Goal: Find specific page/section: Find specific page/section

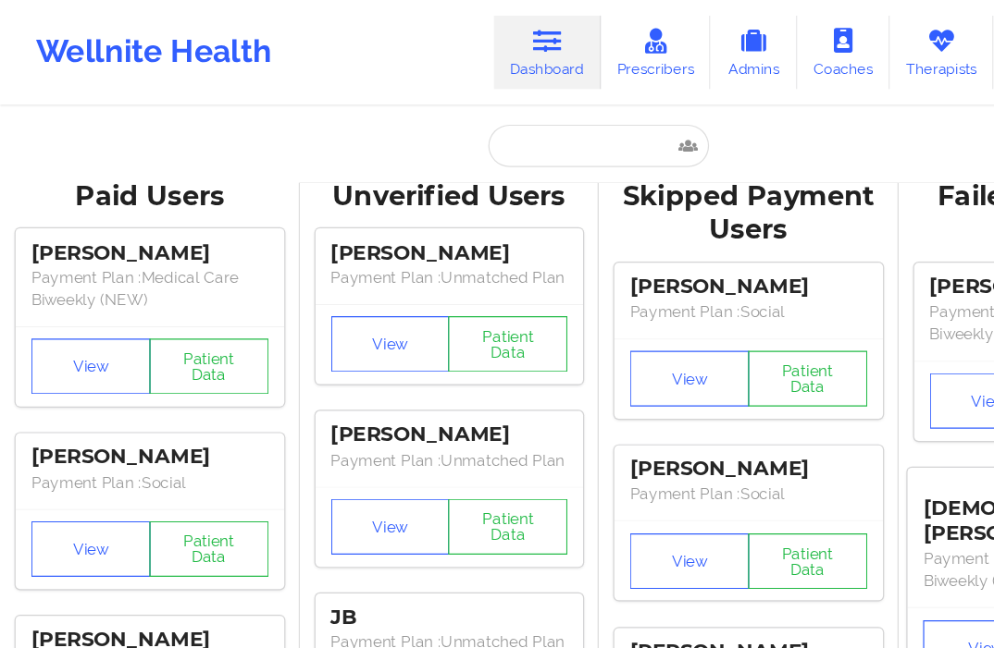
click at [459, 154] on div "Unverified Users" at bounding box center [373, 163] width 223 height 29
click at [462, 130] on input "text" at bounding box center [496, 121] width 183 height 35
paste input "[PERSON_NAME]"
type input "[PERSON_NAME]"
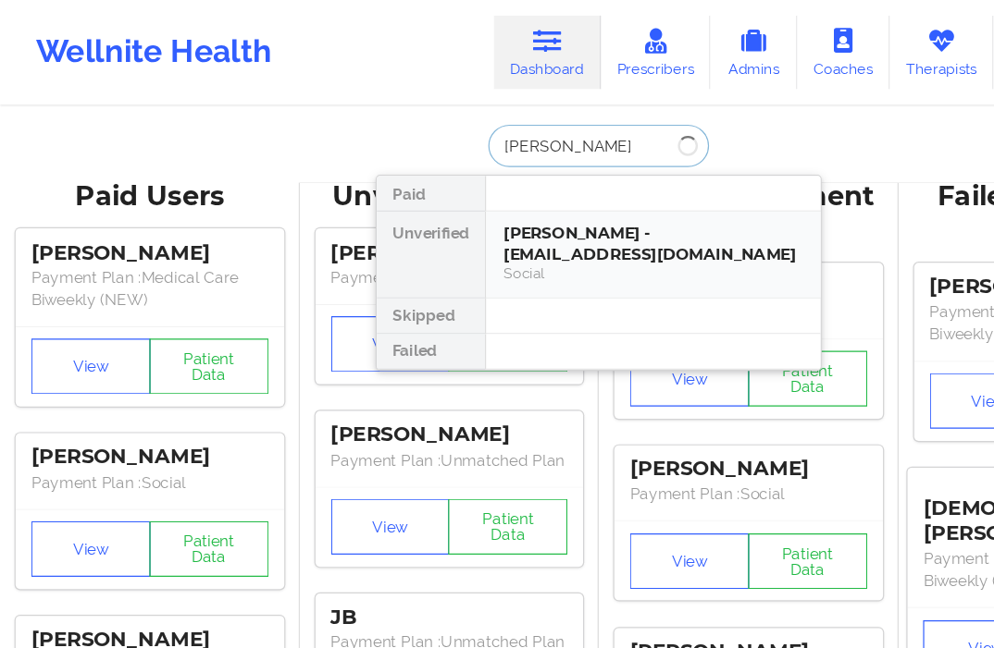
click at [464, 191] on div "[PERSON_NAME] - [EMAIL_ADDRESS][DOMAIN_NAME]" at bounding box center [542, 202] width 248 height 34
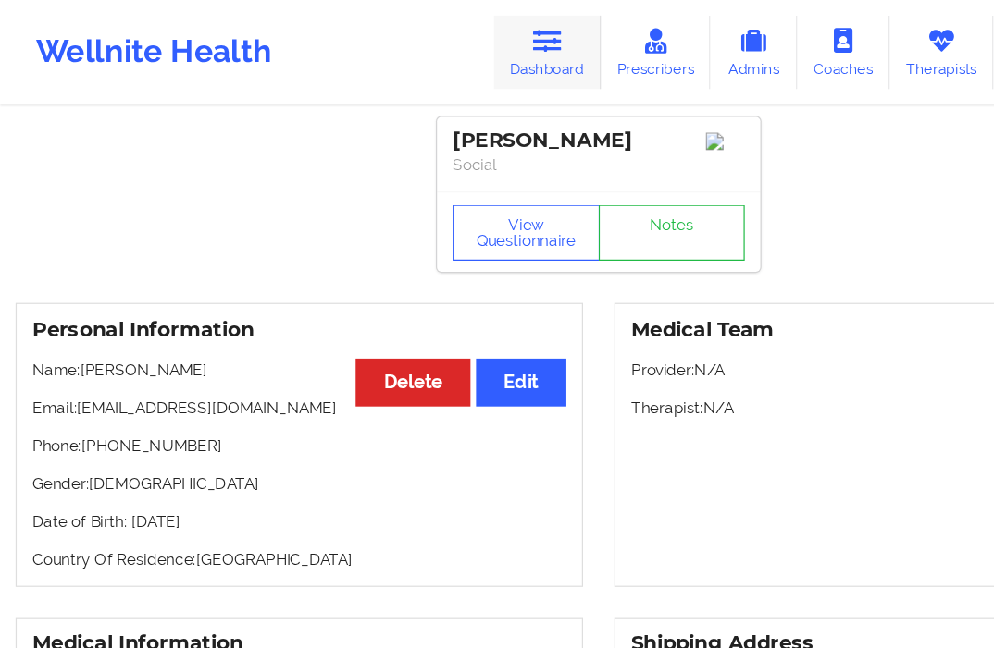
click at [429, 48] on link "Dashboard" at bounding box center [454, 43] width 89 height 61
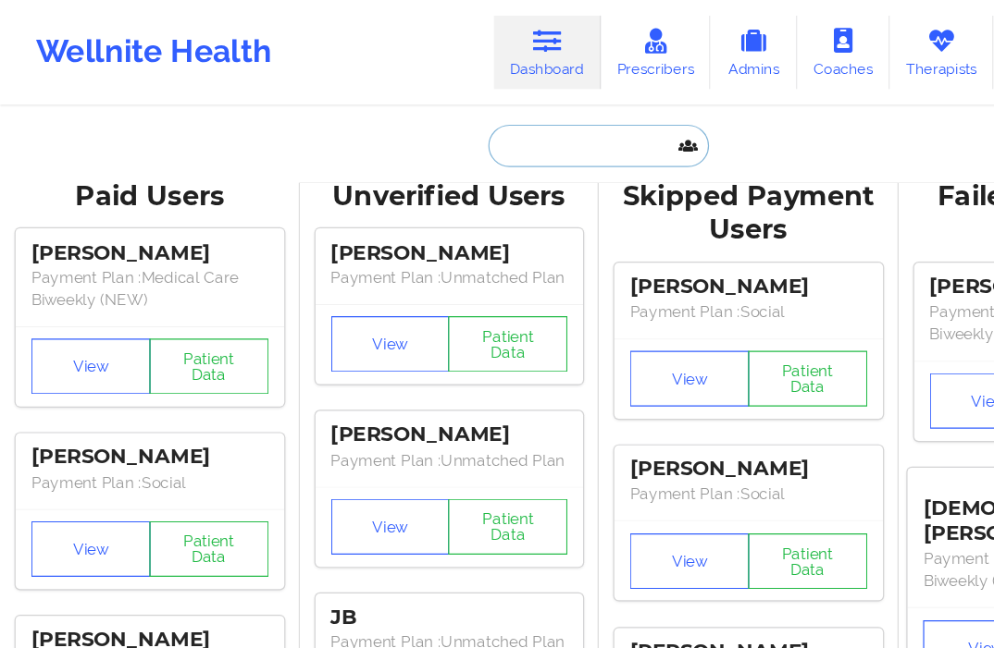
click at [437, 114] on input "text" at bounding box center [496, 121] width 183 height 35
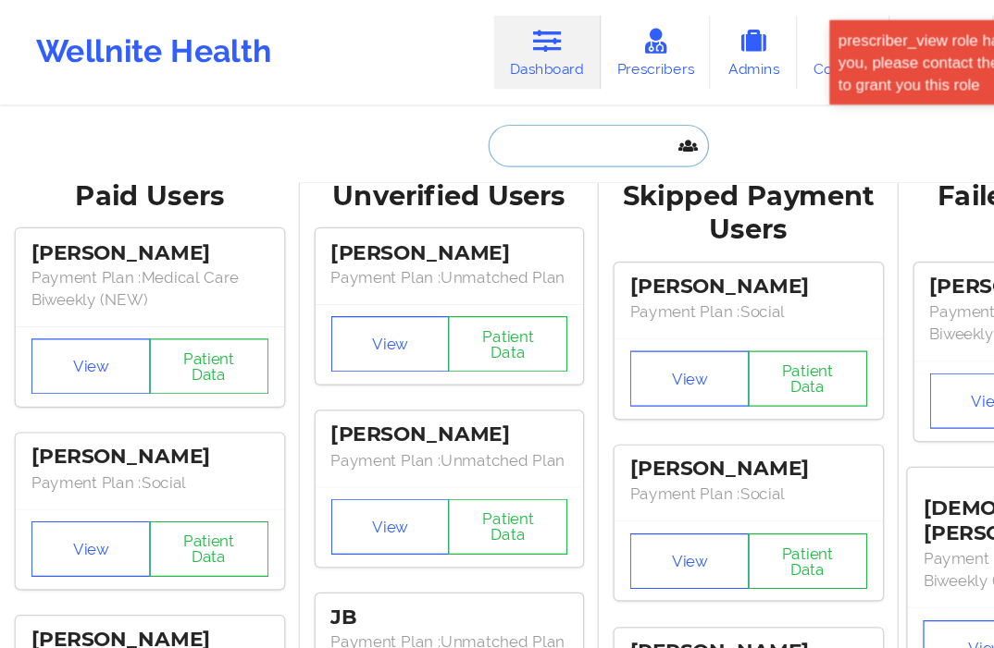
paste input "[PERSON_NAME]"
type input "[PERSON_NAME]"
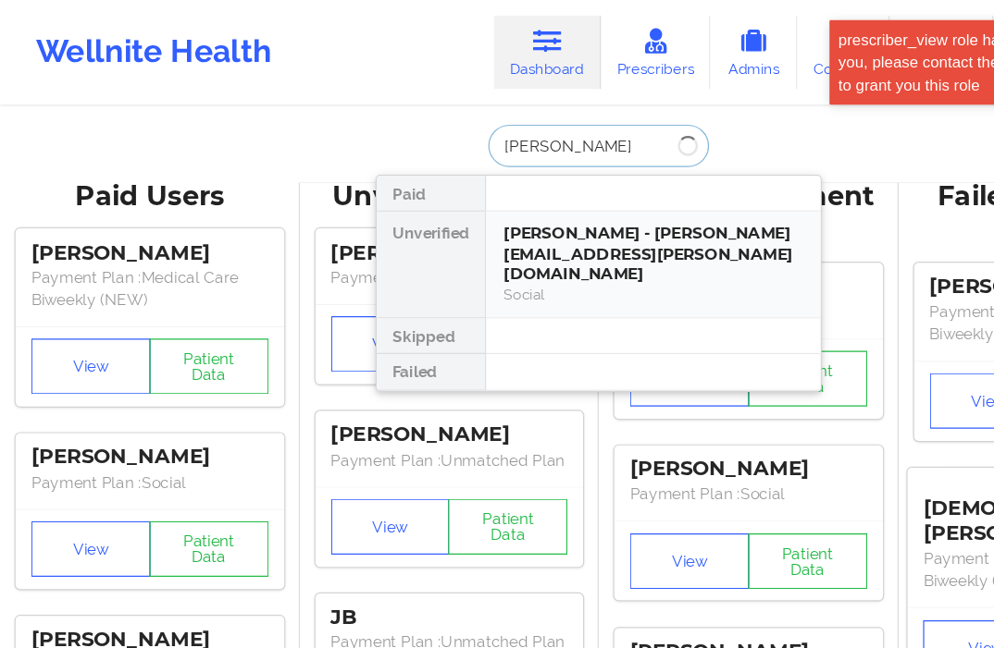
click at [438, 191] on div "[PERSON_NAME] - [PERSON_NAME][EMAIL_ADDRESS][PERSON_NAME][DOMAIN_NAME]" at bounding box center [542, 211] width 248 height 52
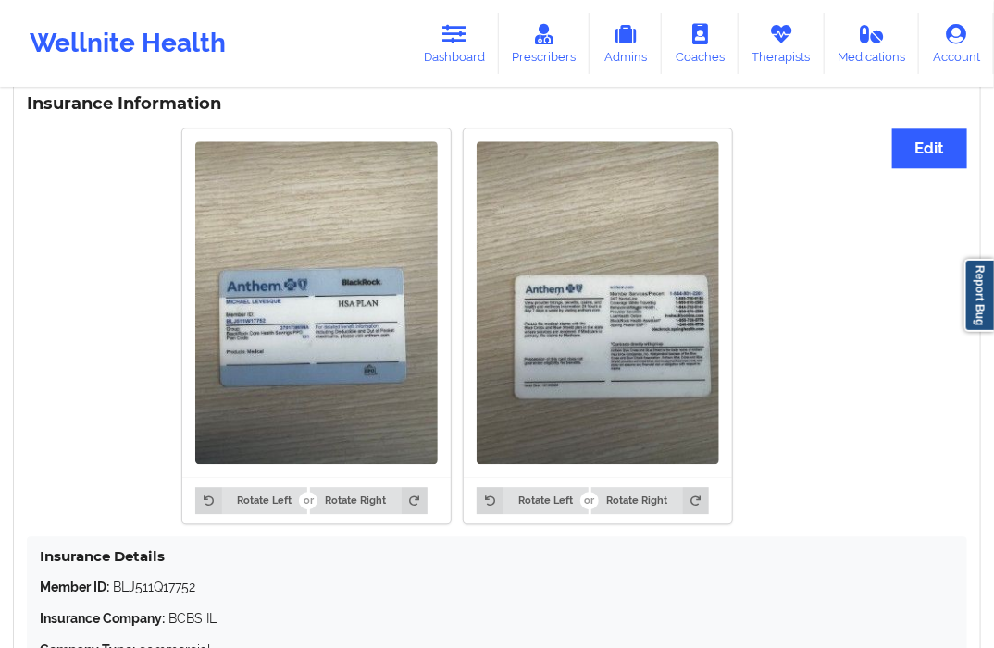
scroll to position [1582, 0]
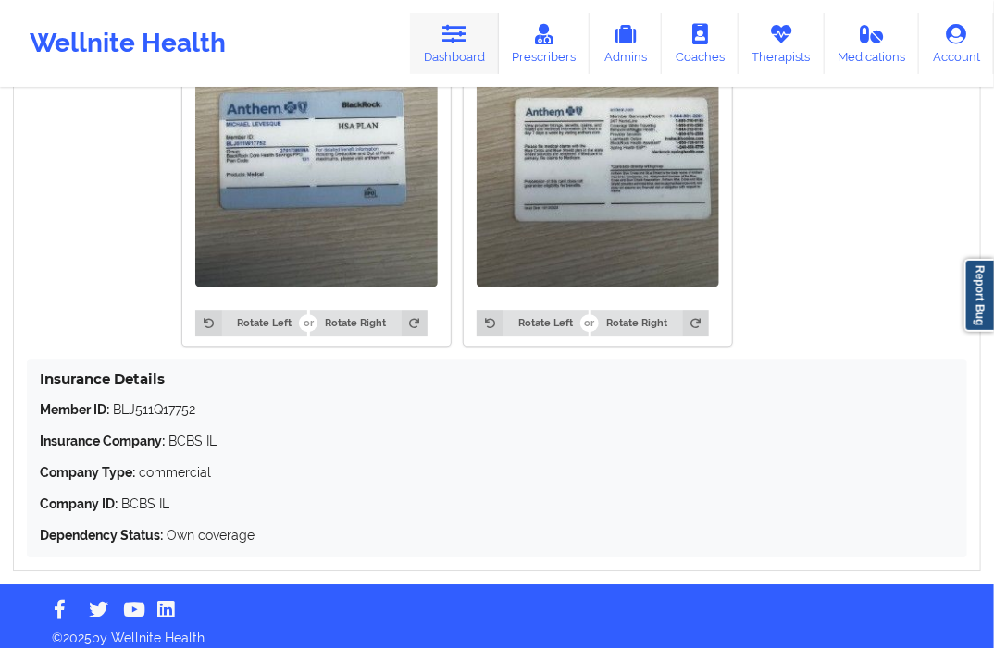
click at [460, 33] on icon at bounding box center [454, 34] width 24 height 20
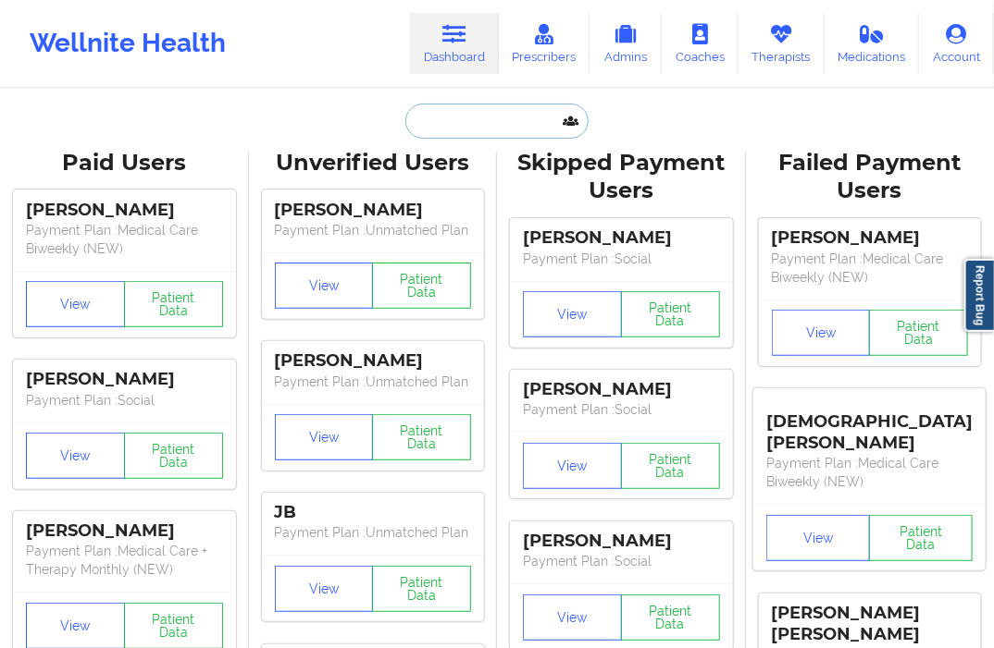
click at [473, 116] on input "text" at bounding box center [496, 121] width 183 height 35
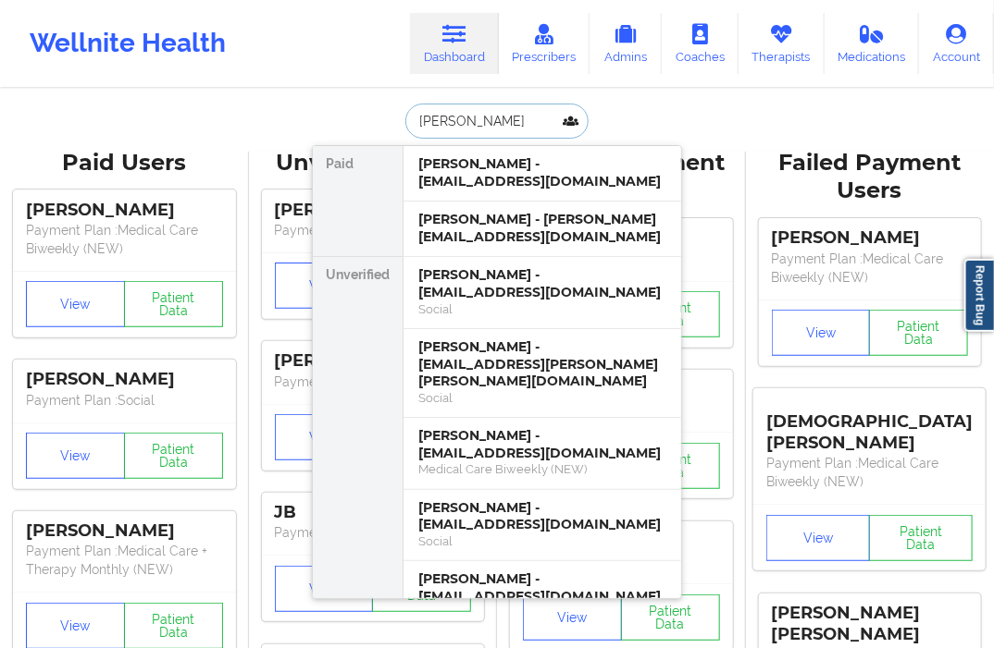
type input "[PERSON_NAME]"
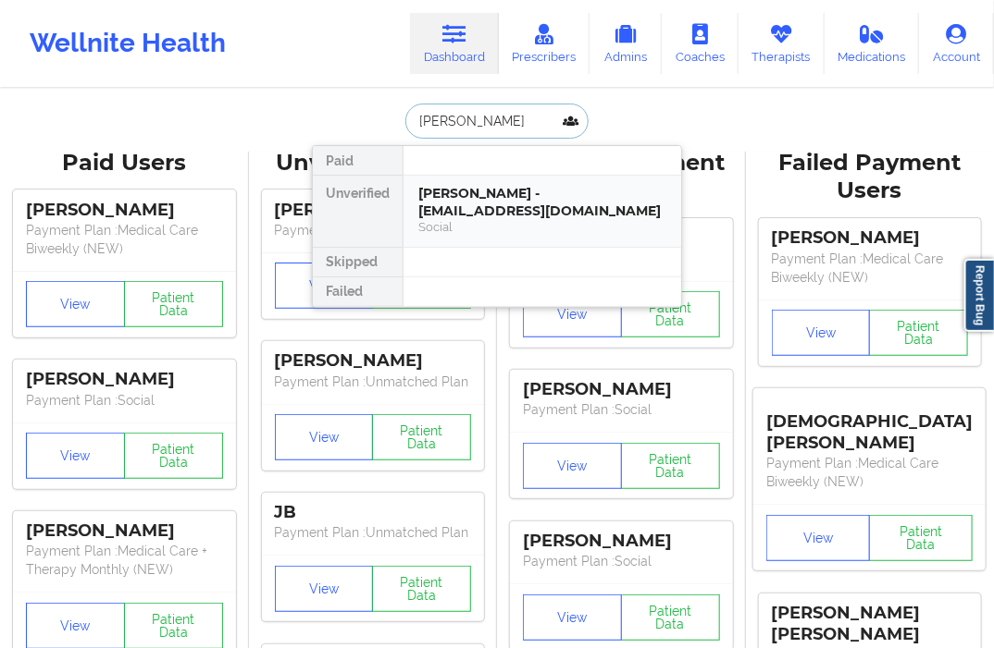
click at [497, 229] on div "Social" at bounding box center [542, 227] width 248 height 16
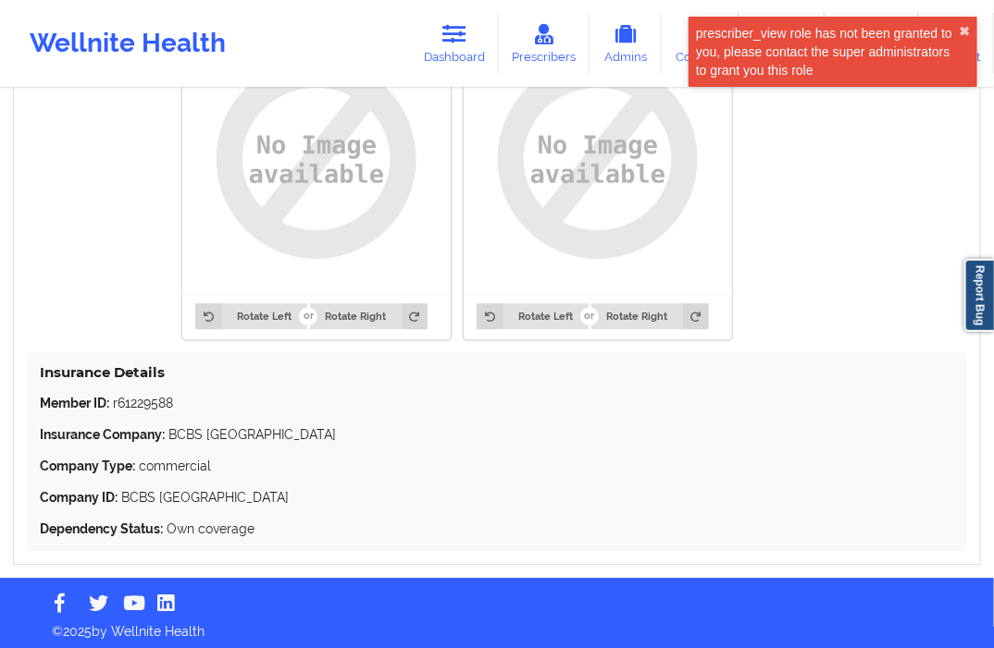
scroll to position [1501, 0]
